Goal: Task Accomplishment & Management: Manage account settings

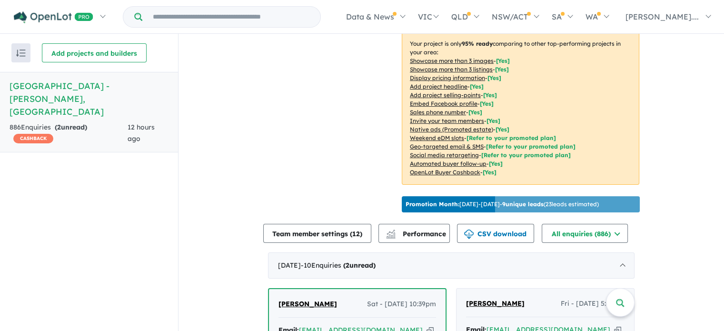
scroll to position [333, 0]
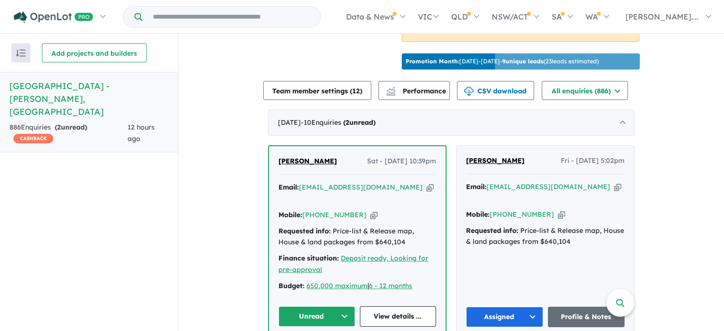
click at [343, 306] on button "Unread" at bounding box center [316, 316] width 77 height 20
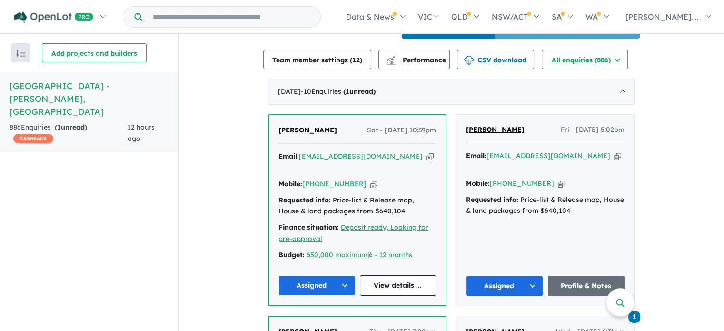
scroll to position [381, 0]
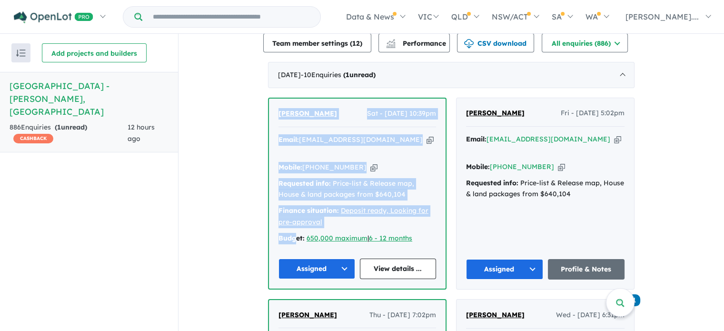
drag, startPoint x: 291, startPoint y: 217, endPoint x: 275, endPoint y: 92, distance: 125.7
click at [276, 98] on div "Marivil Zanoria Sat - 11/10/2025, 10:39pm Email: marvz_54@yahoo.com Copied! Mob…" at bounding box center [357, 192] width 176 height 189
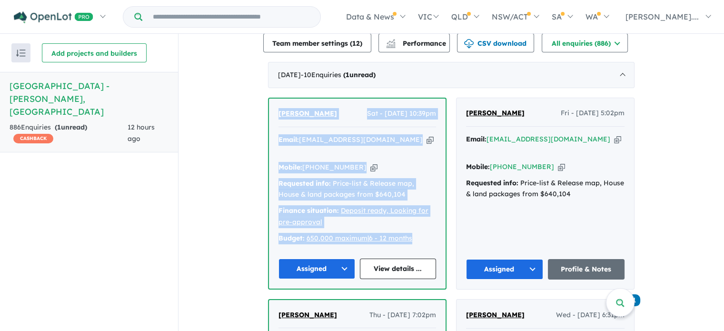
drag, startPoint x: 425, startPoint y: 205, endPoint x: 257, endPoint y: 91, distance: 202.4
copy div "Marivil Zanoria Sat - 11/10/2025, 10:39pm Email: marvz_54@yahoo.com Copied! Mob…"
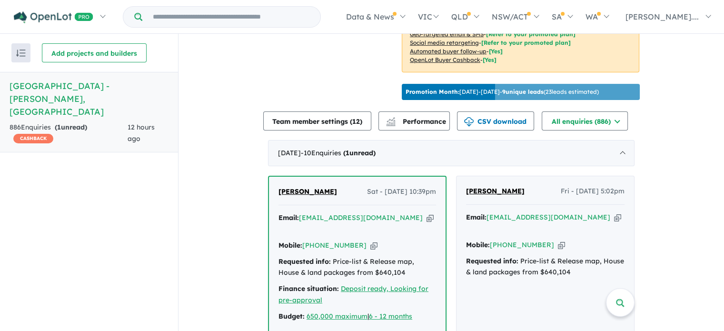
scroll to position [333, 0]
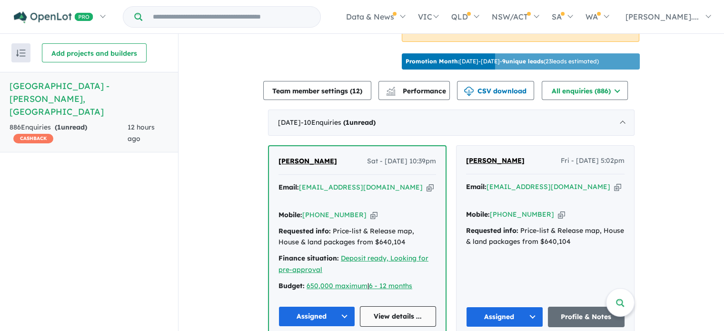
click at [399, 306] on link "View details ..." at bounding box center [398, 316] width 77 height 20
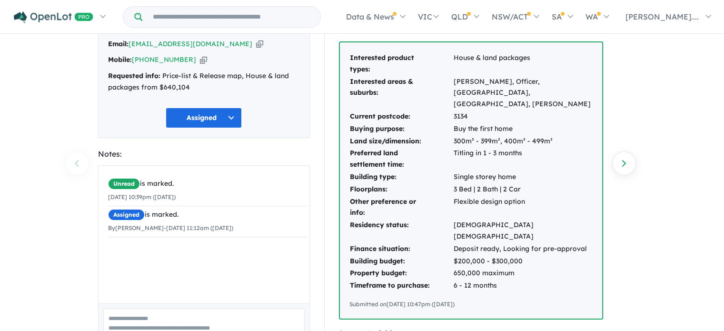
scroll to position [48, 0]
